Goal: Task Accomplishment & Management: Manage account settings

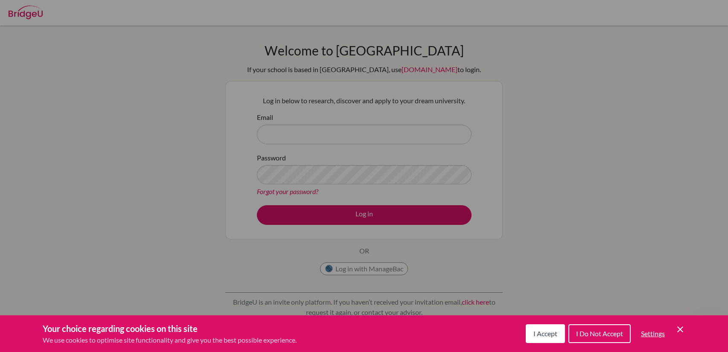
click at [549, 337] on button "I Accept" at bounding box center [545, 333] width 39 height 19
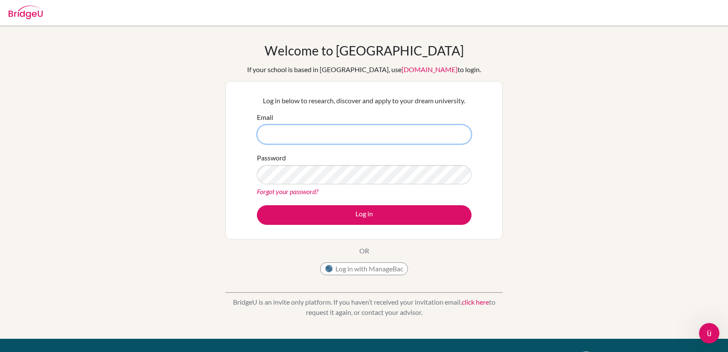
click at [354, 133] on input "Email" at bounding box center [364, 135] width 215 height 20
type input "[EMAIL_ADDRESS][DOMAIN_NAME]"
click at [257, 205] on button "Log in" at bounding box center [364, 215] width 215 height 20
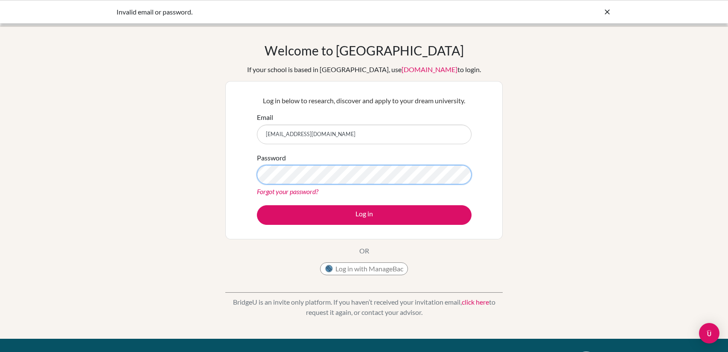
click at [257, 205] on button "Log in" at bounding box center [364, 215] width 215 height 20
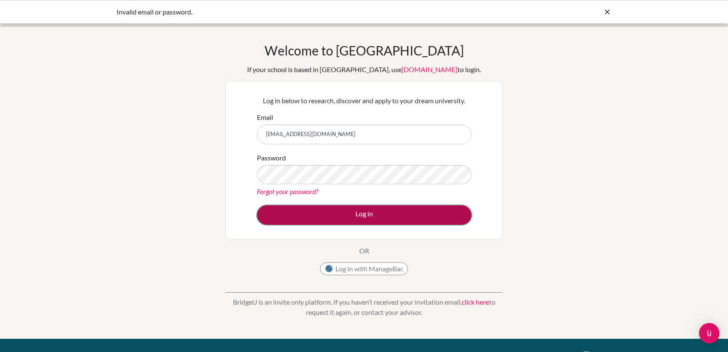
click at [317, 213] on button "Log in" at bounding box center [364, 215] width 215 height 20
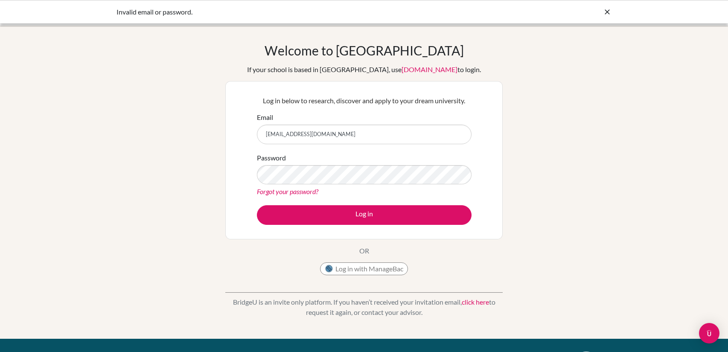
click at [313, 193] on link "Forgot your password?" at bounding box center [287, 191] width 61 height 8
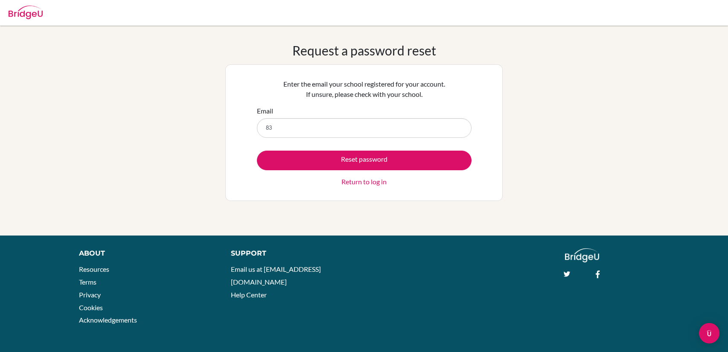
type input "[EMAIL_ADDRESS][DOMAIN_NAME]"
click at [257, 151] on button "Reset password" at bounding box center [364, 161] width 215 height 20
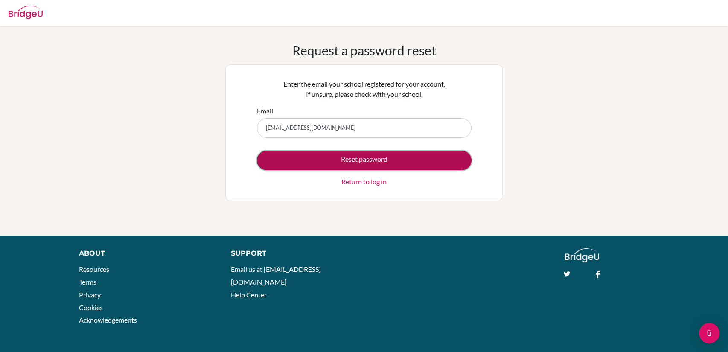
click at [344, 156] on button "Reset password" at bounding box center [364, 161] width 215 height 20
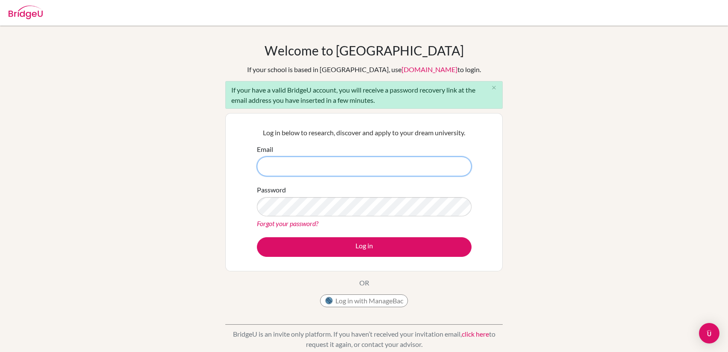
type input "[EMAIL_ADDRESS][DOMAIN_NAME]"
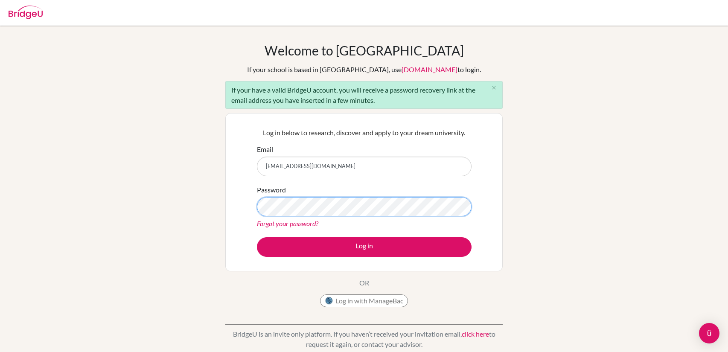
click at [257, 237] on button "Log in" at bounding box center [364, 247] width 215 height 20
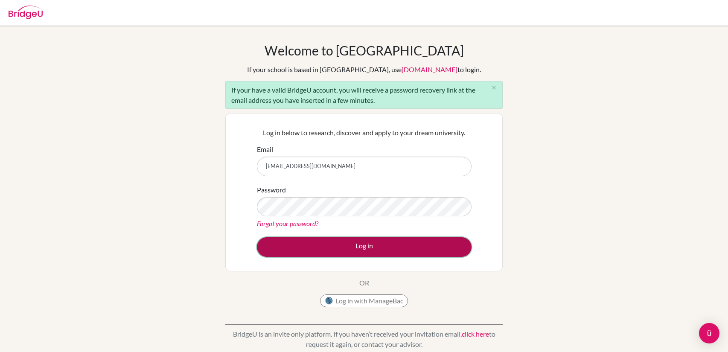
click at [286, 240] on button "Log in" at bounding box center [364, 247] width 215 height 20
